Goal: Check status: Check status

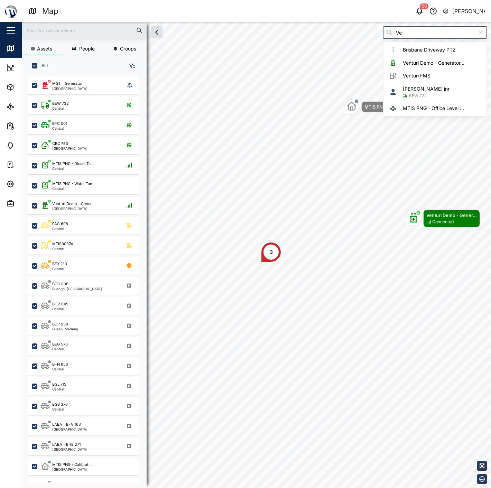
scroll to position [402, 107]
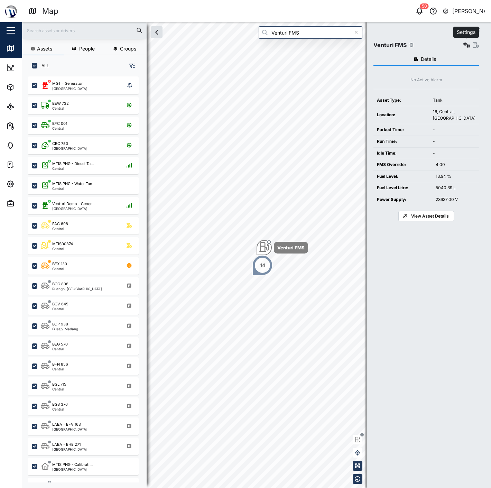
type input "Venturi FMS"
click at [462, 47] on button "button" at bounding box center [467, 45] width 10 height 10
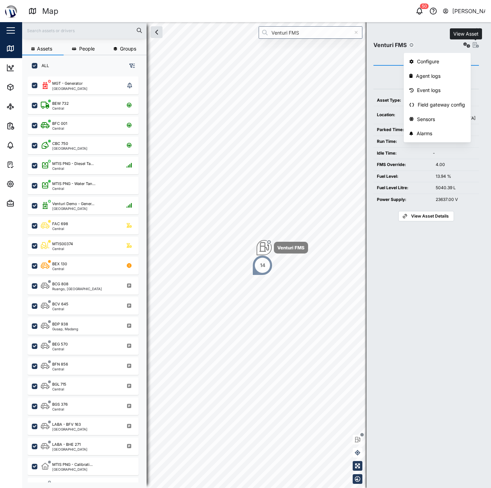
click at [474, 47] on icon "button" at bounding box center [475, 45] width 6 height 6
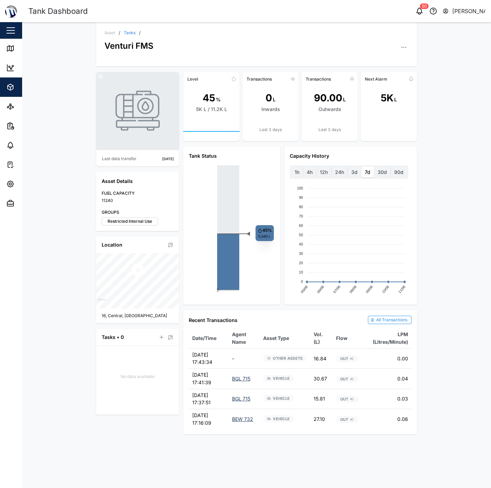
click at [403, 43] on button "button" at bounding box center [404, 48] width 10 height 10
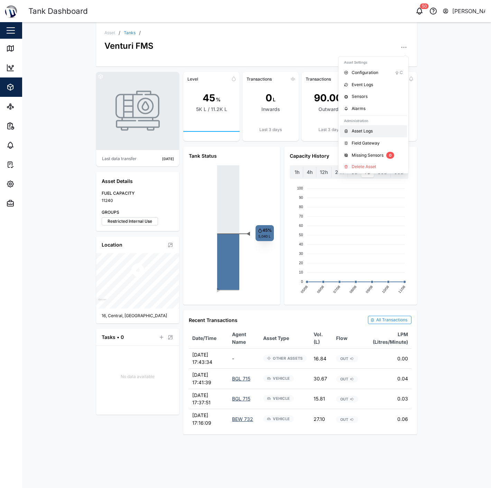
click at [372, 132] on div "Asset Logs" at bounding box center [376, 131] width 51 height 7
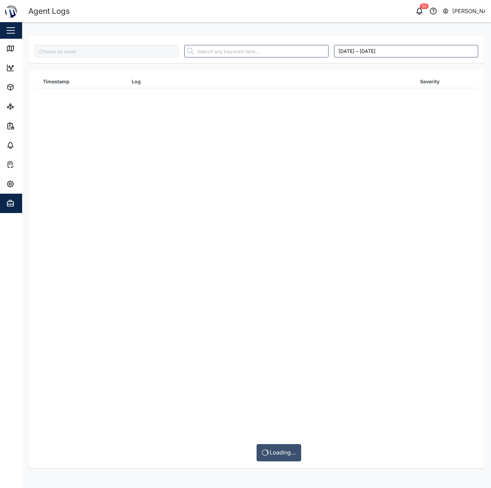
type input "Venturi FMS"
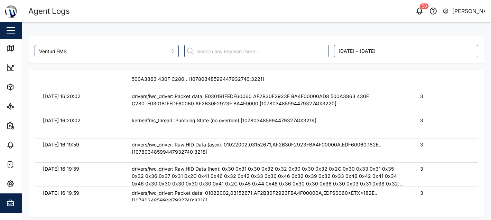
scroll to position [77, 0]
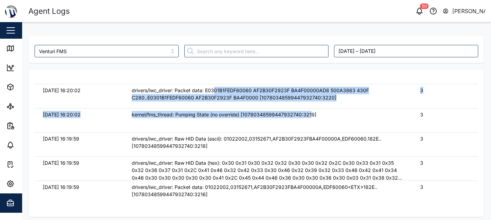
drag, startPoint x: 216, startPoint y: 88, endPoint x: 310, endPoint y: 115, distance: 97.6
click at [310, 11] on tbody "11/08/2025 16:20:02 drivers/iwc_driver: Packet data: 0AD8 500A3863 430F C280..E…" at bounding box center [256, 11] width 443 height 0
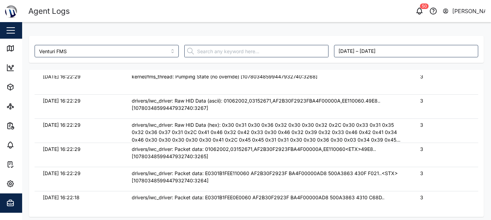
scroll to position [384, 0]
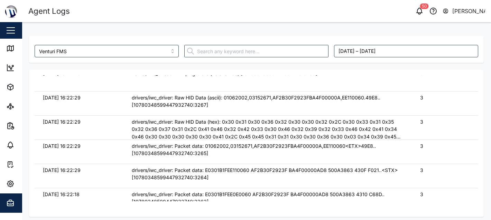
drag, startPoint x: 291, startPoint y: 98, endPoint x: 305, endPoint y: 108, distance: 17.3
click at [305, 101] on div "drivers/iwc_driver: Raw HID Data (ascii): 01062002,03152671,AF2B30F2923FBA4F000…" at bounding box center [268, 101] width 272 height 15
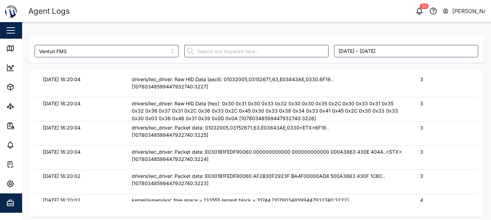
scroll to position [1497, 0]
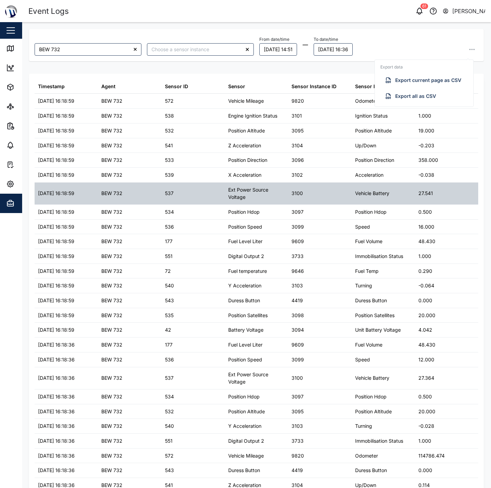
click at [346, 199] on div "3100" at bounding box center [319, 193] width 63 height 22
